Goal: Information Seeking & Learning: Learn about a topic

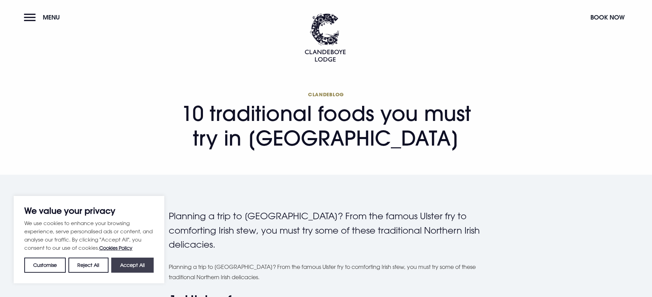
click at [143, 263] on button "Accept All" at bounding box center [132, 265] width 42 height 15
checkbox input "true"
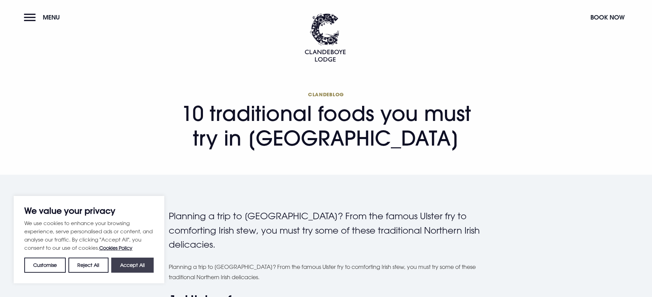
checkbox input "true"
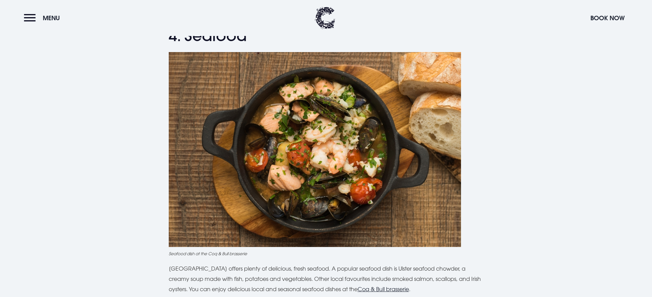
scroll to position [651, 0]
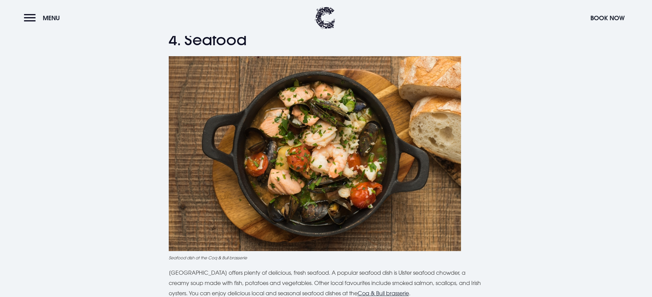
click at [246, 124] on img at bounding box center [315, 153] width 292 height 195
drag, startPoint x: 222, startPoint y: 46, endPoint x: 216, endPoint y: 48, distance: 5.7
click at [221, 46] on h2 "4. Seafood" at bounding box center [326, 40] width 315 height 18
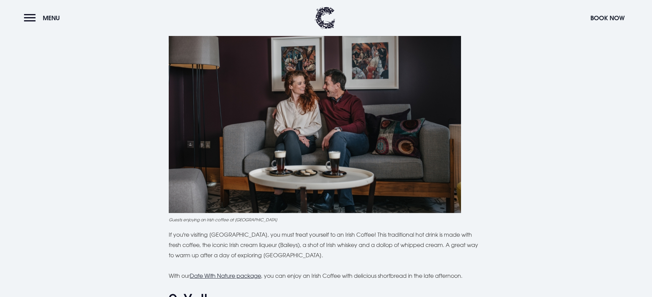
scroll to position [1404, 0]
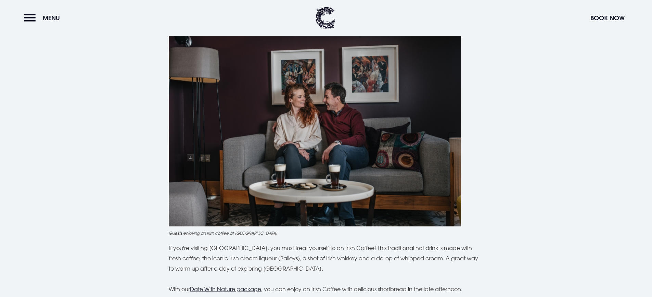
scroll to position [1438, 0]
